Goal: Information Seeking & Learning: Learn about a topic

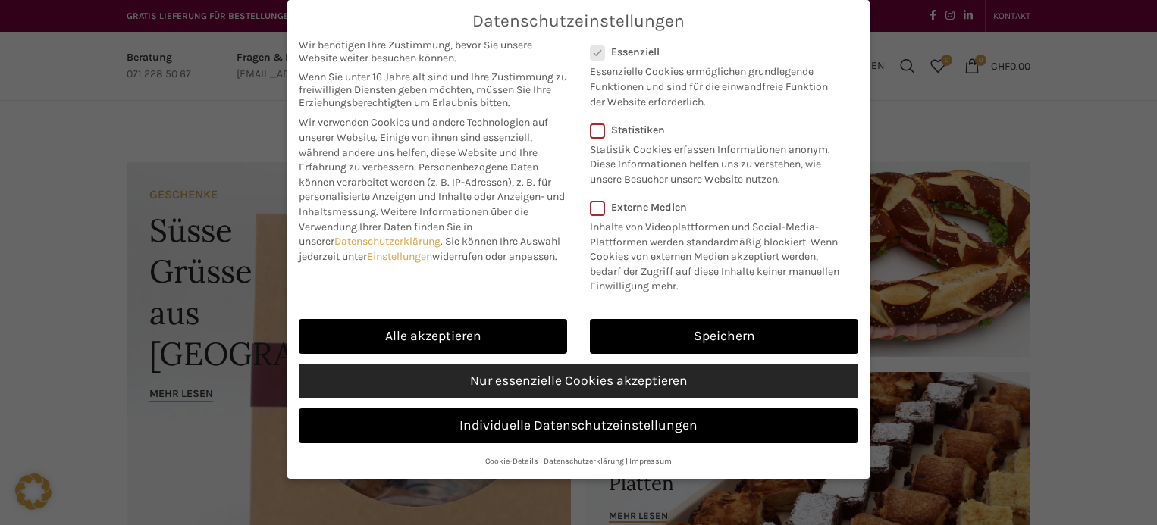
click at [644, 373] on link "Nur essenzielle Cookies akzeptieren" at bounding box center [578, 381] width 559 height 35
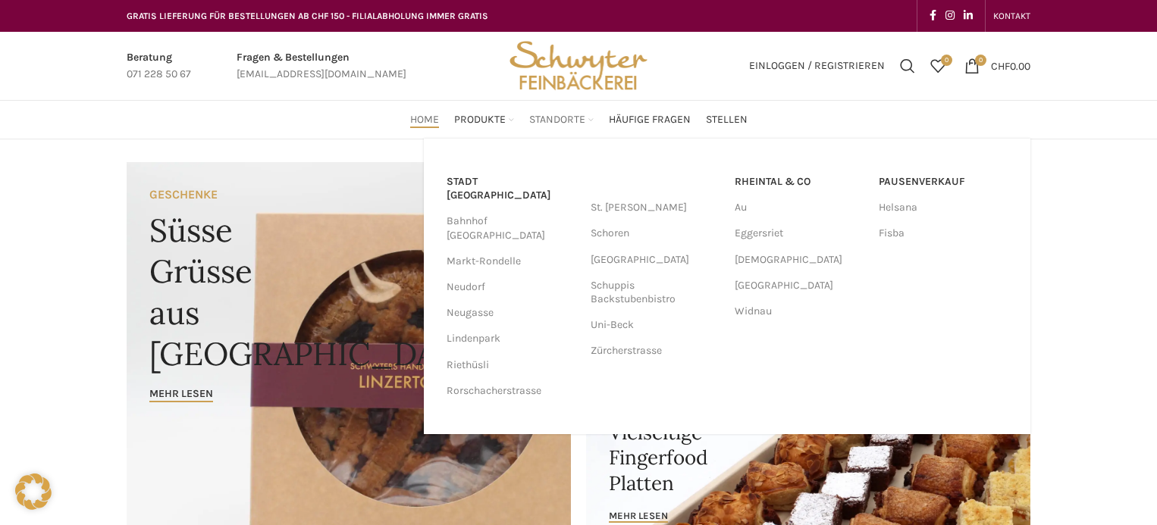
click at [564, 116] on span "Standorte" at bounding box center [557, 120] width 56 height 14
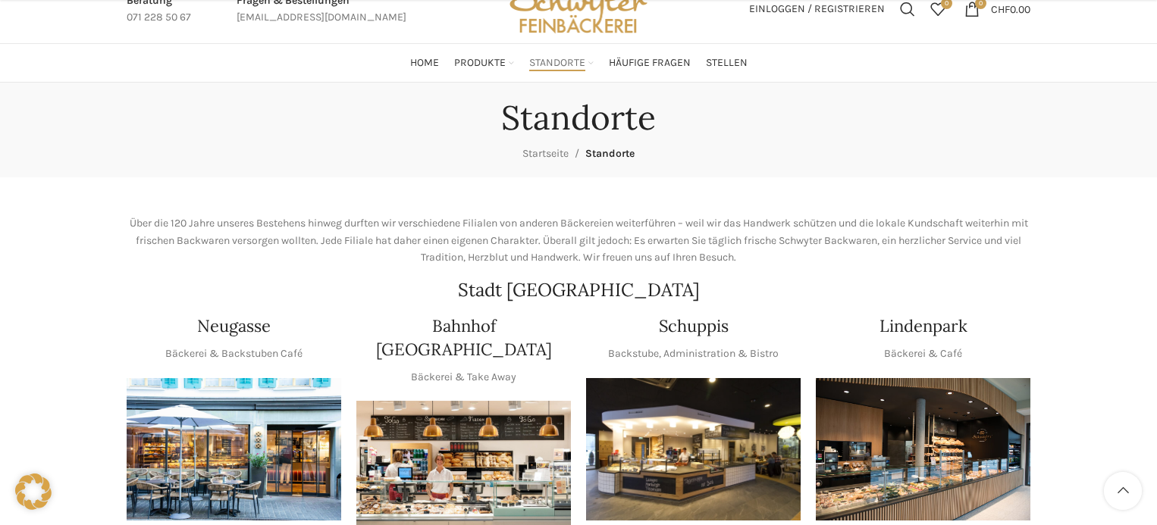
scroll to position [227, 0]
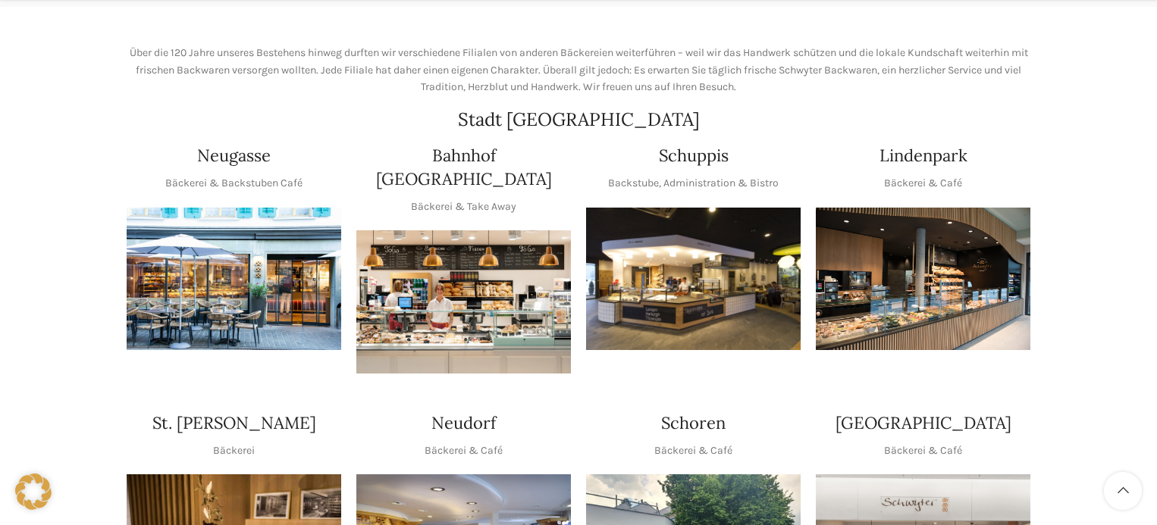
click at [700, 256] on img "1 / 1" at bounding box center [693, 279] width 215 height 143
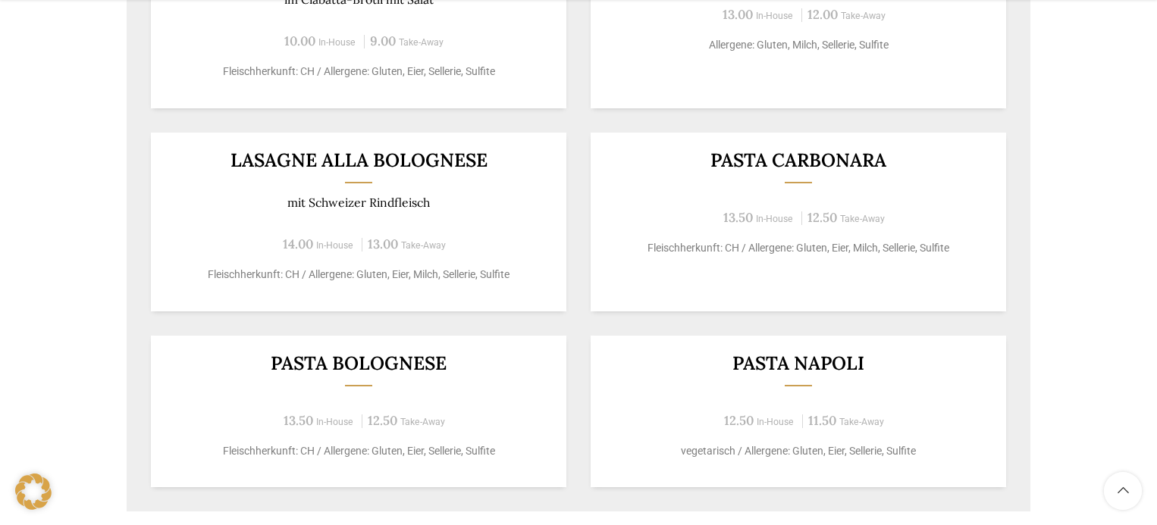
scroll to position [1575, 0]
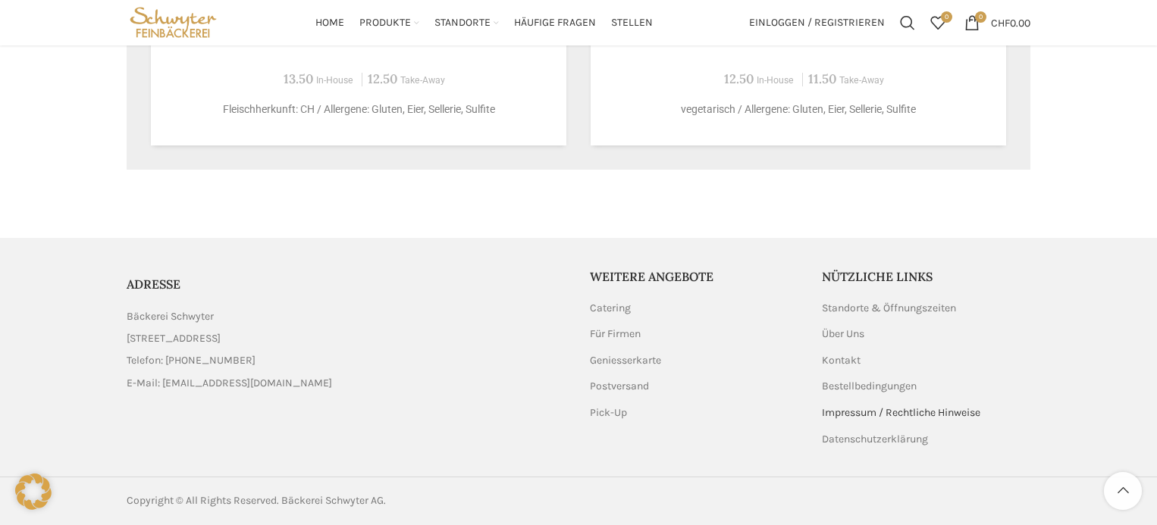
click at [854, 414] on link "Impressum / Rechtliche Hinweise" at bounding box center [902, 413] width 160 height 15
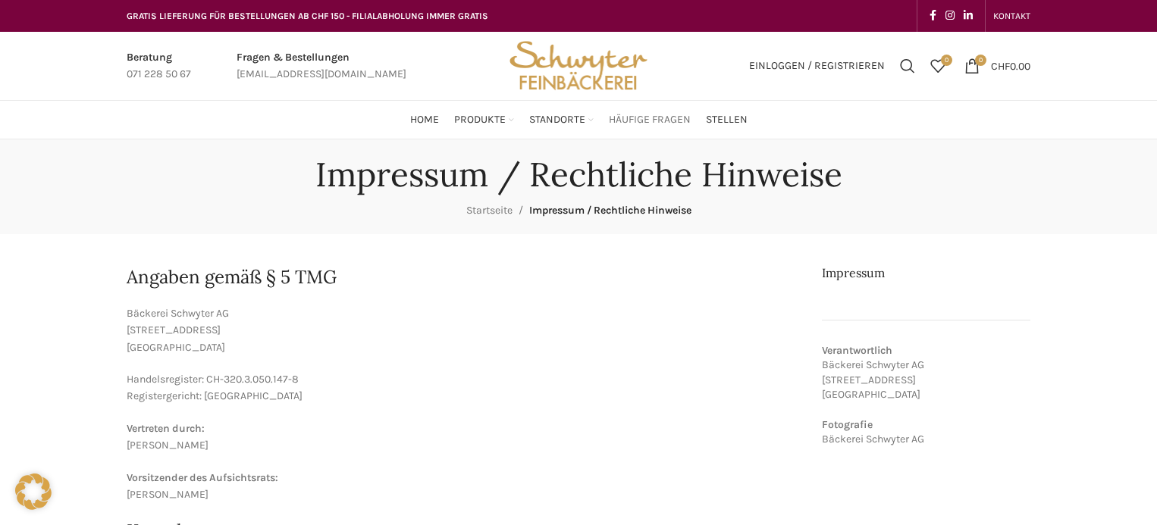
click at [653, 124] on span "Häufige Fragen" at bounding box center [650, 120] width 82 height 14
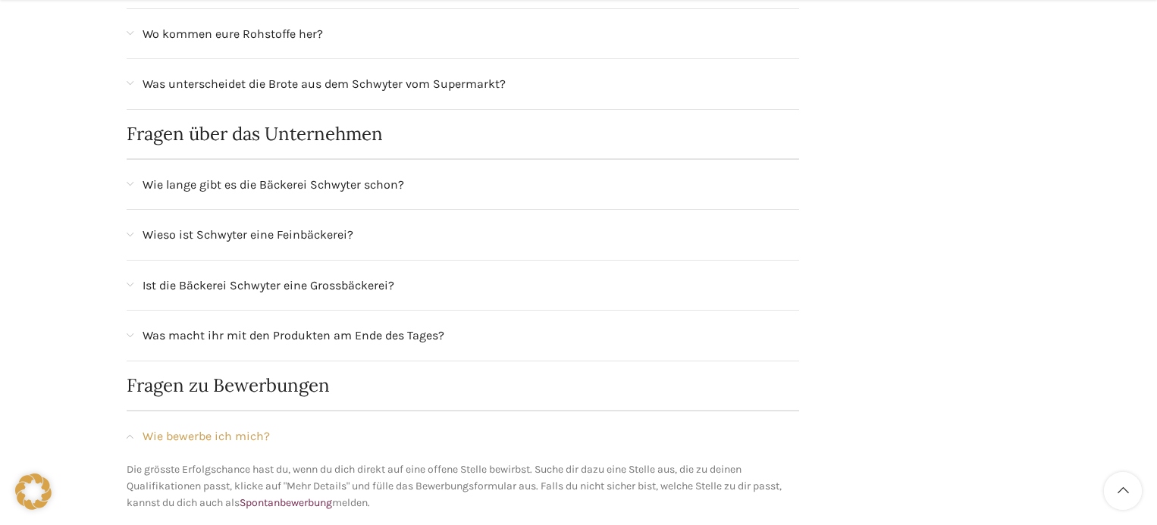
scroll to position [1137, 0]
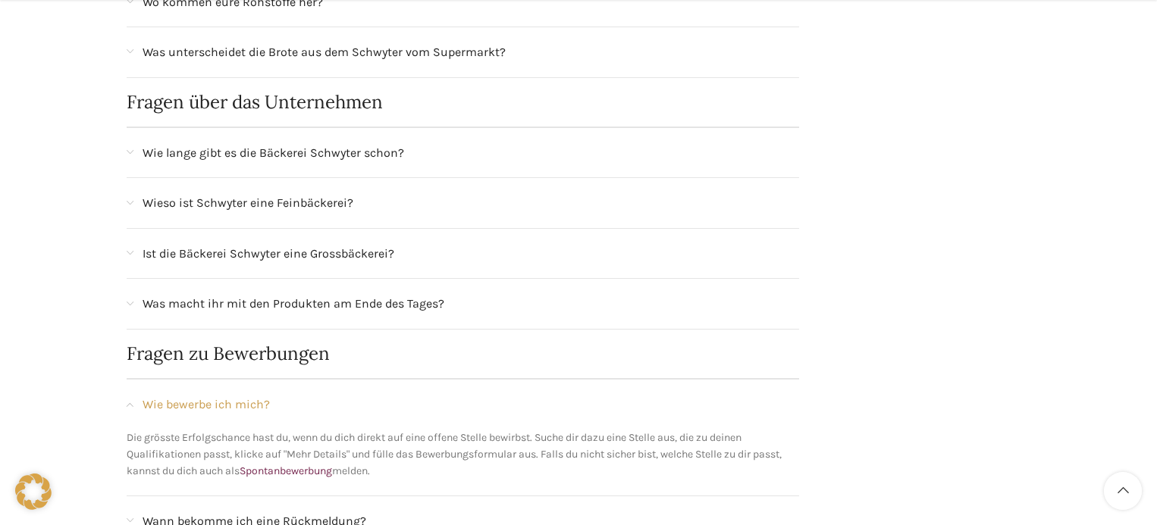
click at [376, 255] on span "Ist die Bäckerei Schwyter eine Grossbäckerei?" at bounding box center [269, 254] width 252 height 20
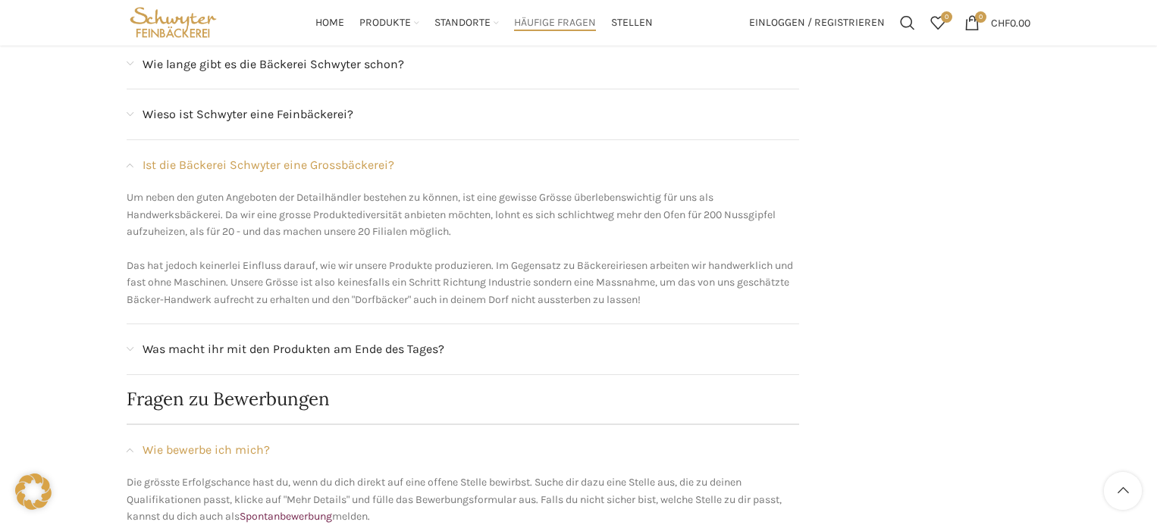
scroll to position [1192, 0]
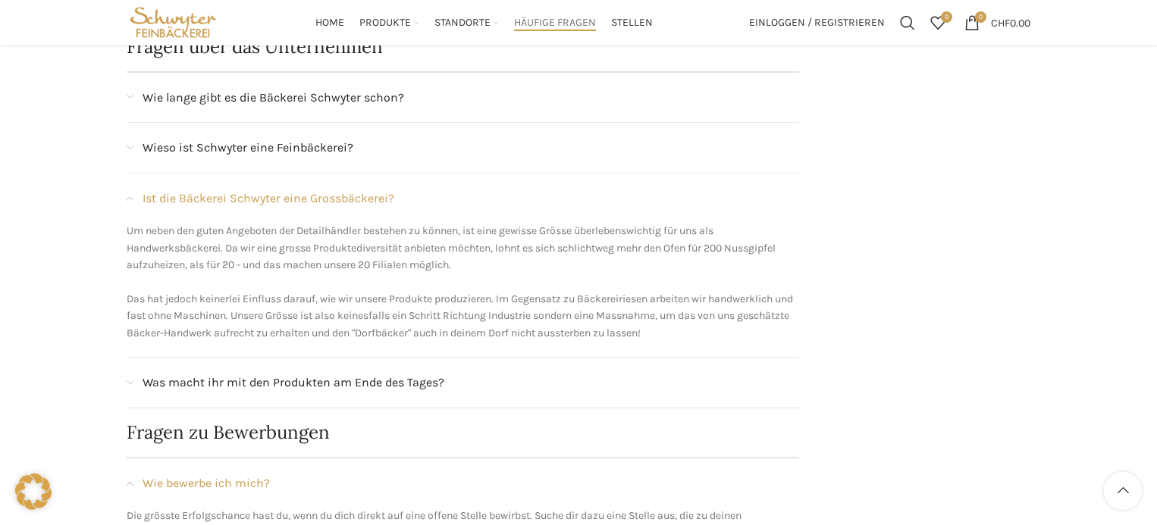
click at [383, 377] on span "Was macht ihr mit den Produkten am Ende des Tages?" at bounding box center [294, 383] width 302 height 20
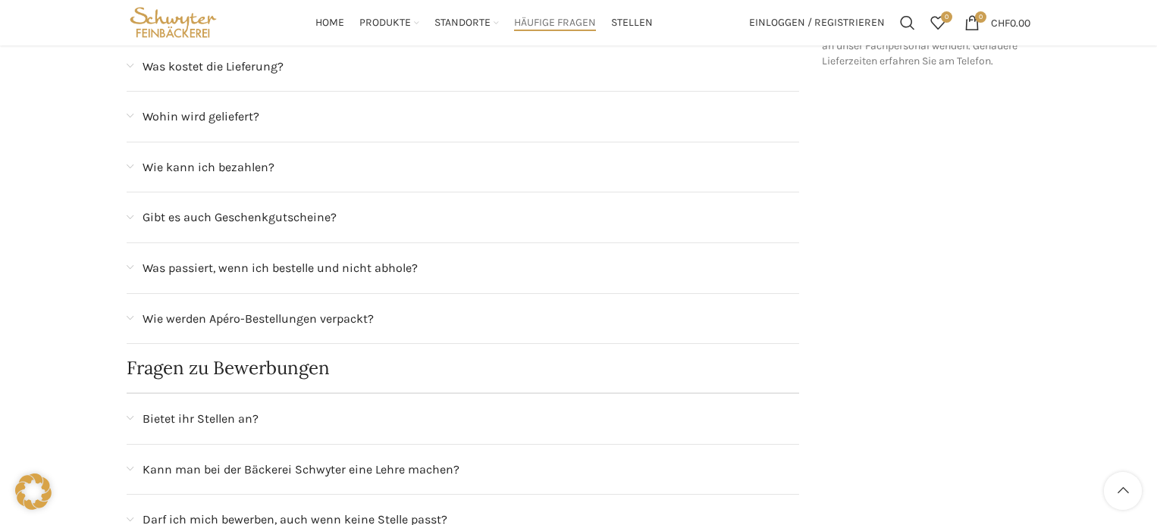
scroll to position [434, 0]
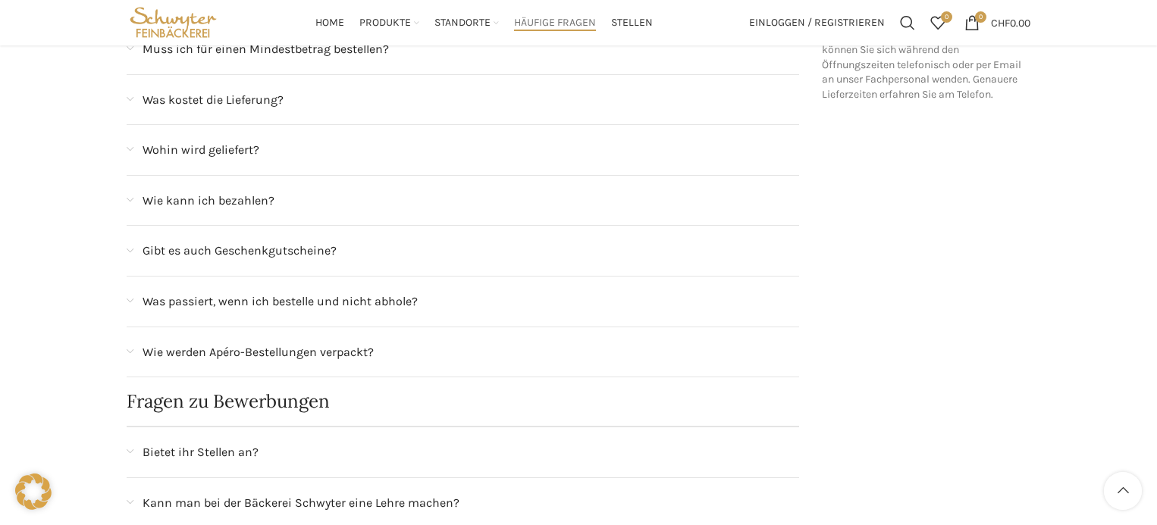
click at [218, 299] on span "Was passiert, wenn ich bestelle und nicht abhole?" at bounding box center [280, 302] width 275 height 20
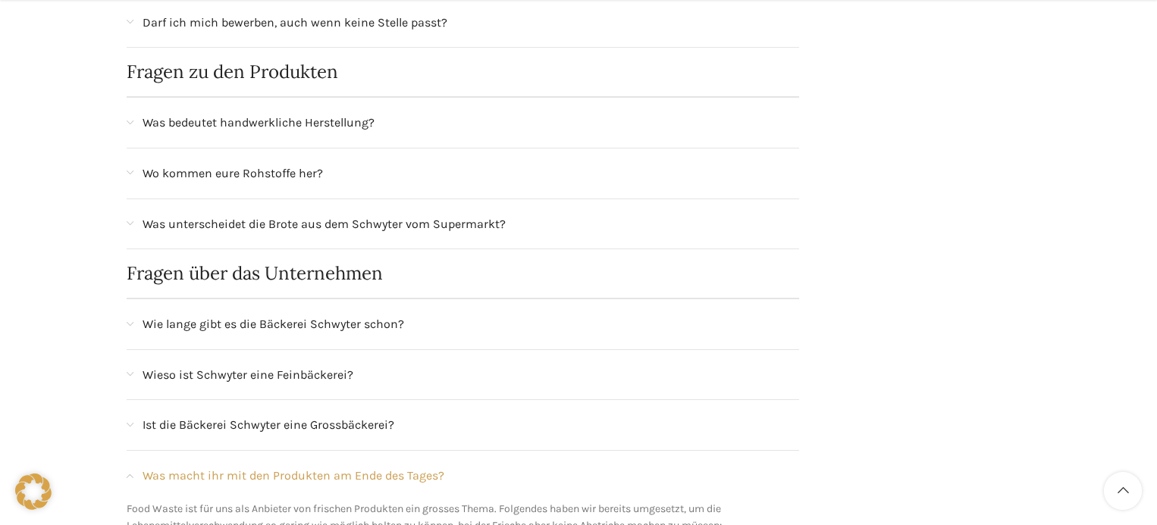
scroll to position [1061, 0]
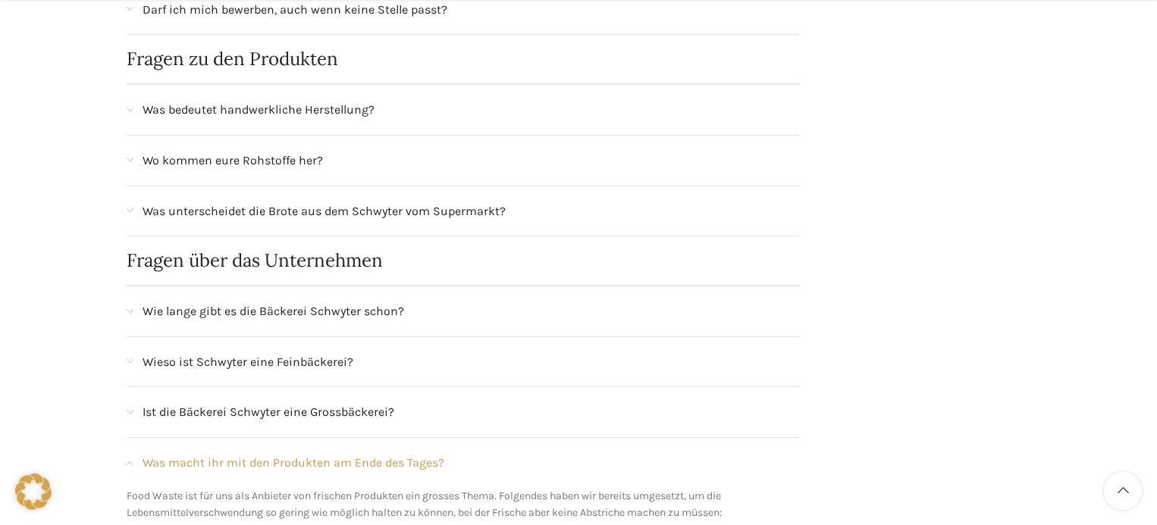
click at [236, 306] on span "Wie lange gibt es die Bäckerei Schwyter schon?" at bounding box center [274, 312] width 262 height 20
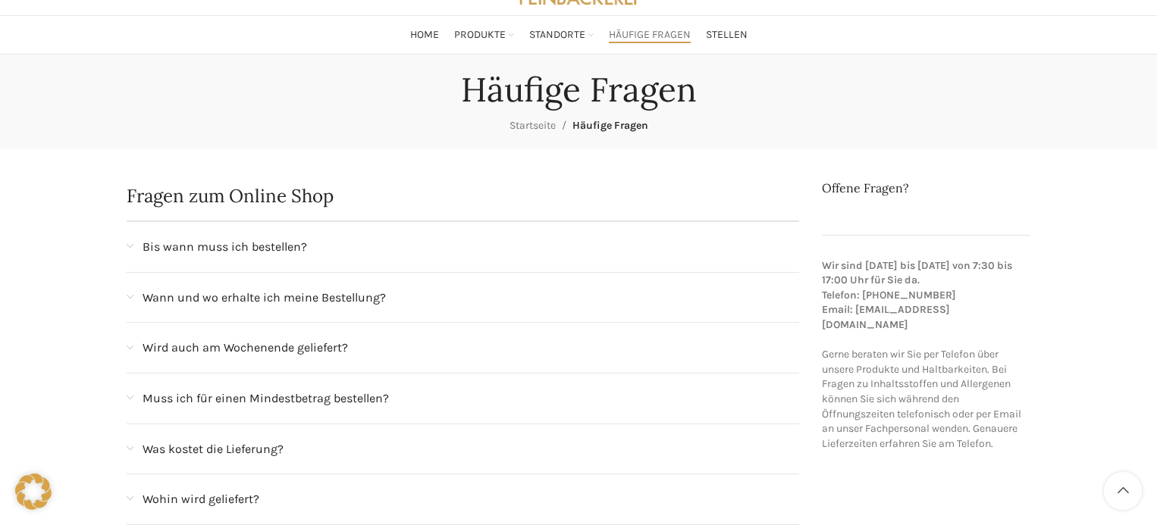
scroll to position [0, 0]
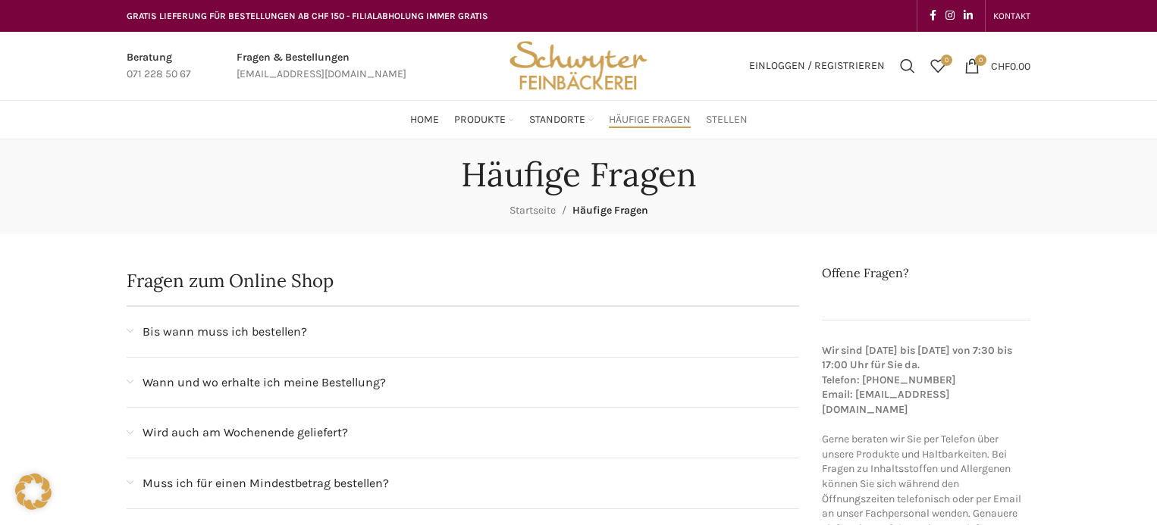
click at [720, 119] on span "Stellen" at bounding box center [727, 120] width 42 height 14
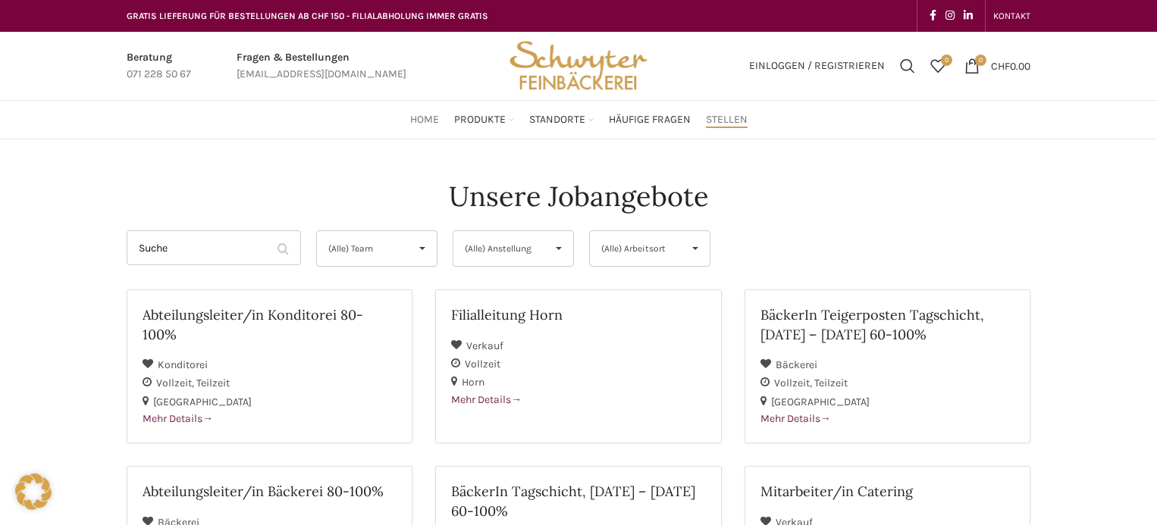
click at [417, 121] on span "Home" at bounding box center [424, 120] width 29 height 14
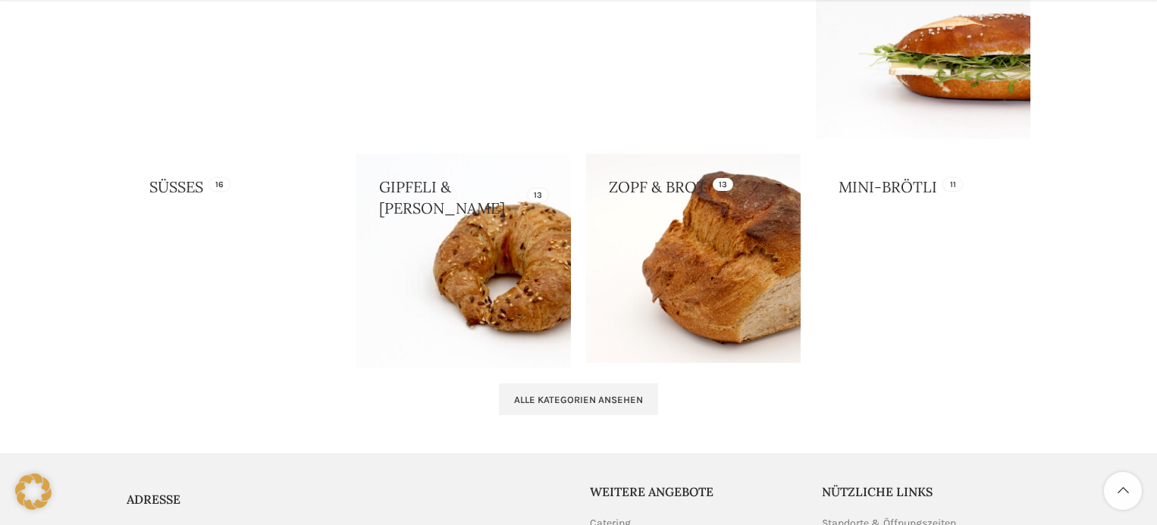
scroll to position [1516, 0]
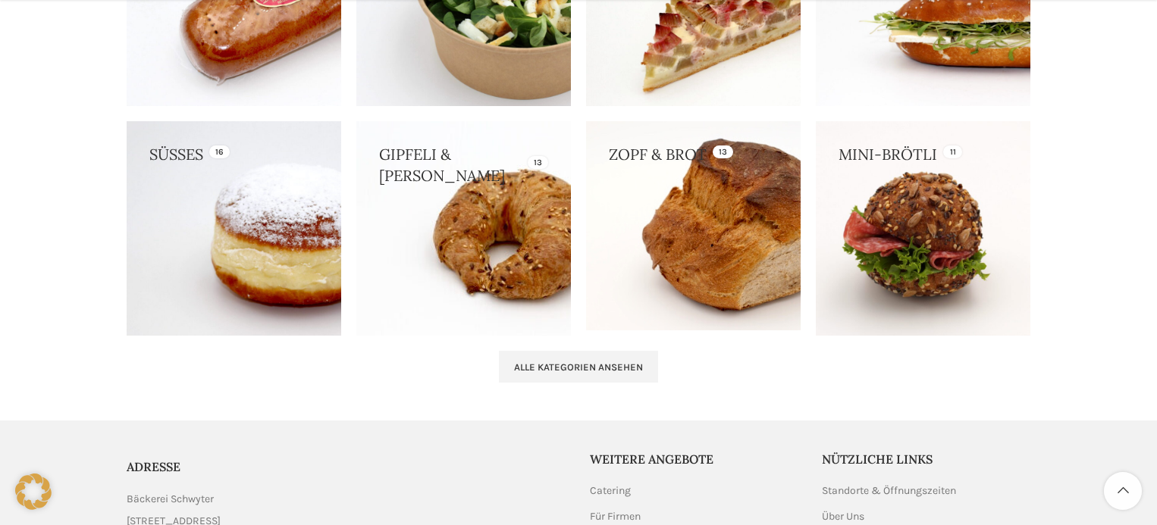
click at [302, 273] on link at bounding box center [234, 228] width 215 height 215
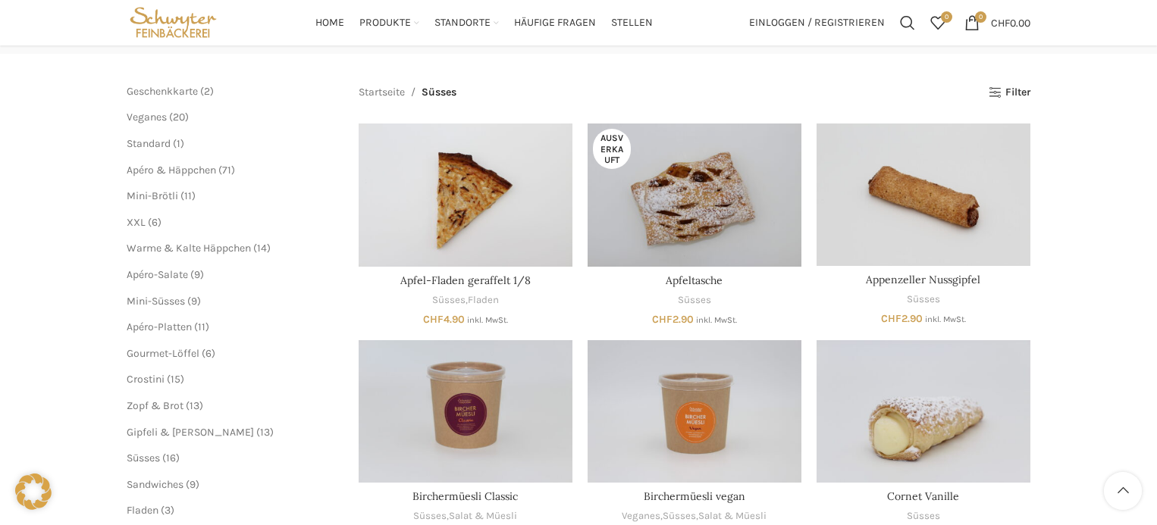
scroll to position [76, 0]
